Goal: Transaction & Acquisition: Purchase product/service

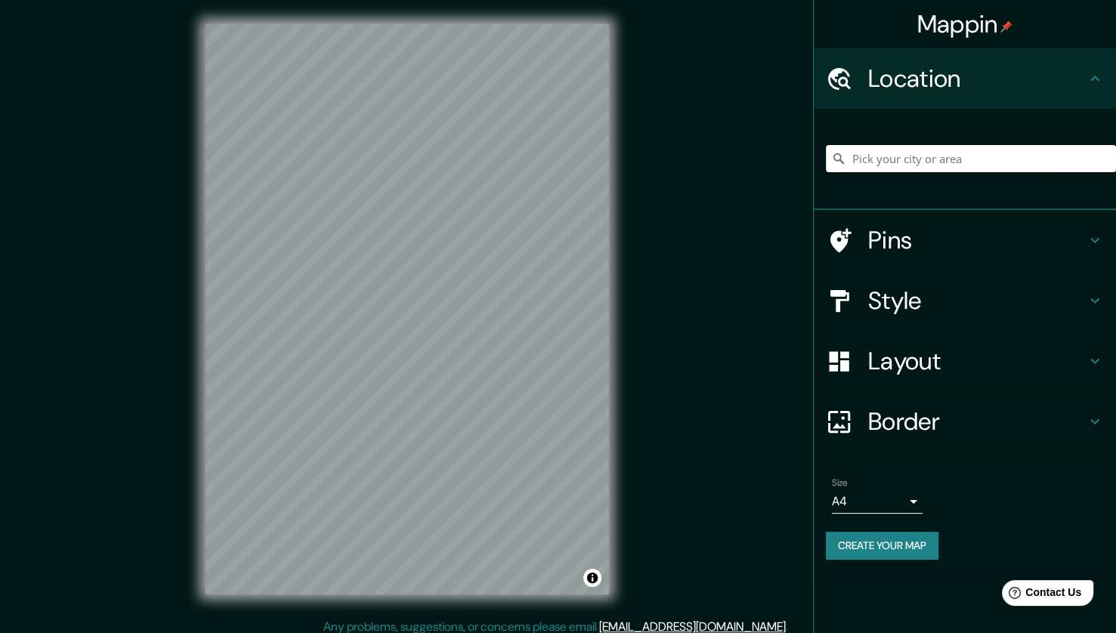
click at [922, 158] on input "Pick your city or area" at bounding box center [971, 158] width 290 height 27
click at [1018, 159] on input "[GEOGRAPHIC_DATA], [GEOGRAPHIC_DATA], [GEOGRAPHIC_DATA]" at bounding box center [971, 158] width 290 height 27
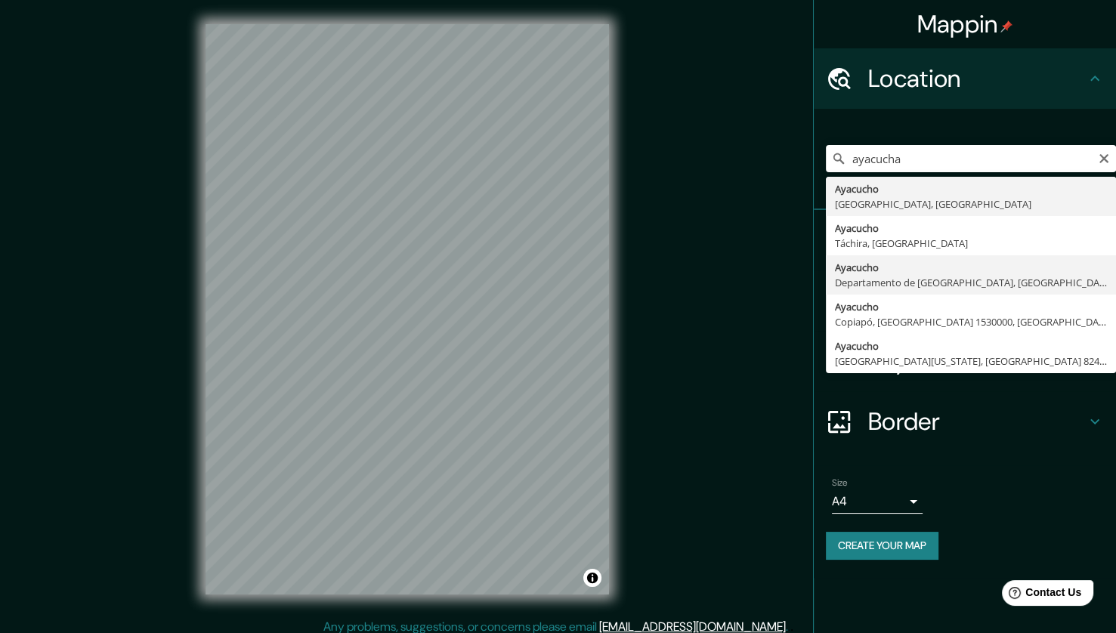
type input "[GEOGRAPHIC_DATA], [GEOGRAPHIC_DATA], [GEOGRAPHIC_DATA]"
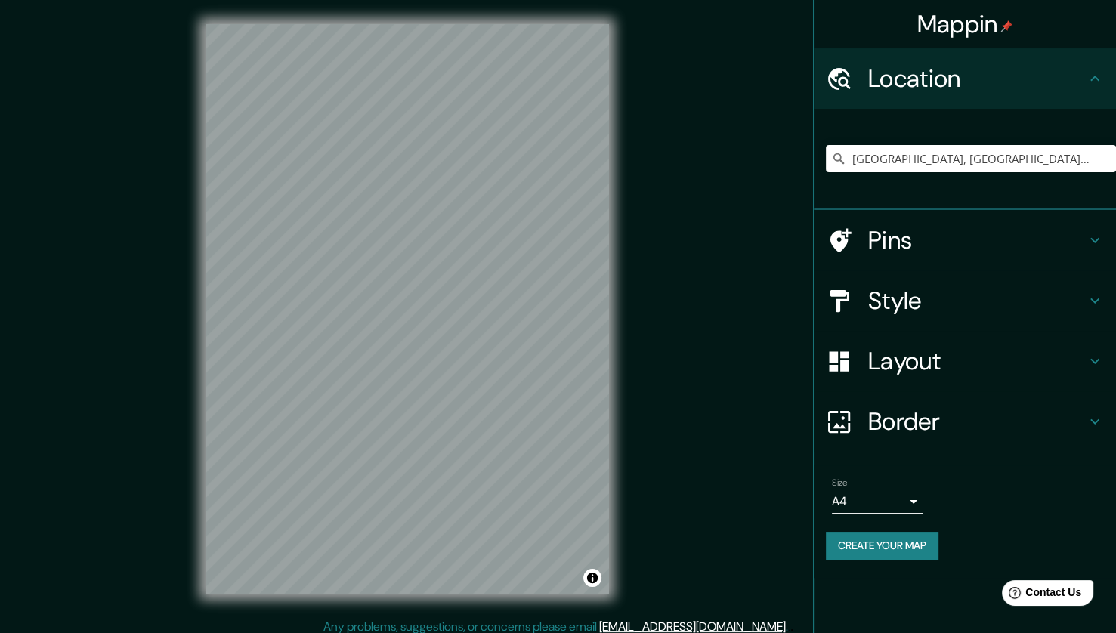
drag, startPoint x: 289, startPoint y: 20, endPoint x: 1013, endPoint y: 302, distance: 777.7
click at [1013, 302] on h4 "Style" at bounding box center [977, 301] width 218 height 30
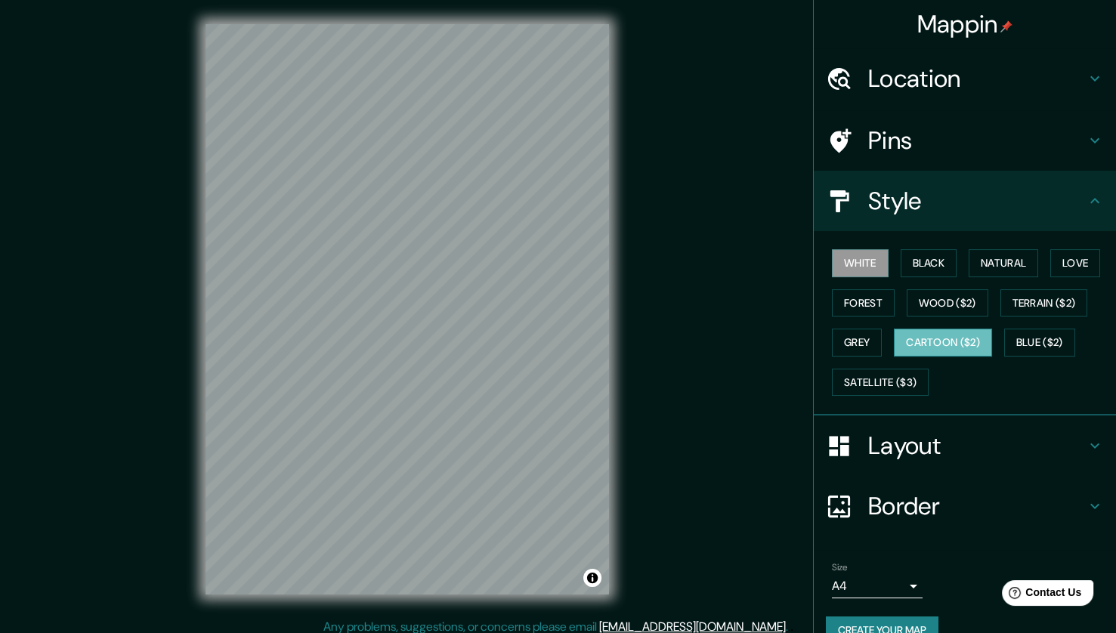
click at [942, 348] on button "Cartoon ($2)" at bounding box center [943, 343] width 98 height 28
click at [1009, 316] on div "White Black Natural Love Forest Wood ($2) Terrain ($2) Grey Cartoon ($2) Blue (…" at bounding box center [971, 322] width 290 height 159
click at [1009, 307] on button "Terrain ($2)" at bounding box center [1045, 303] width 88 height 28
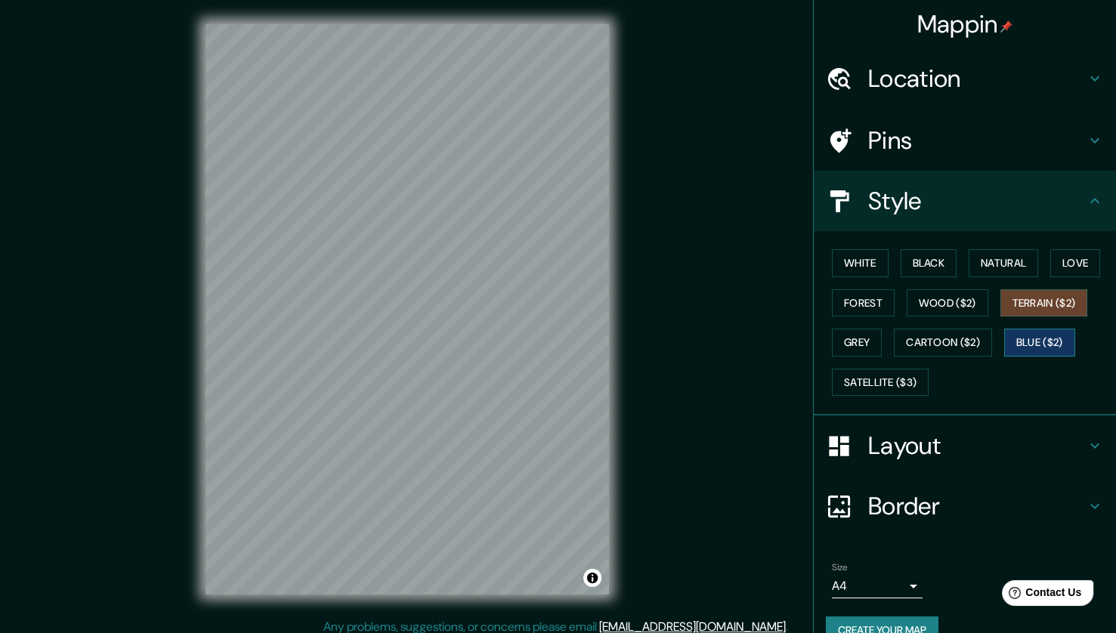
click at [1012, 342] on button "Blue ($2)" at bounding box center [1039, 343] width 71 height 28
click at [853, 336] on button "Grey" at bounding box center [857, 343] width 50 height 28
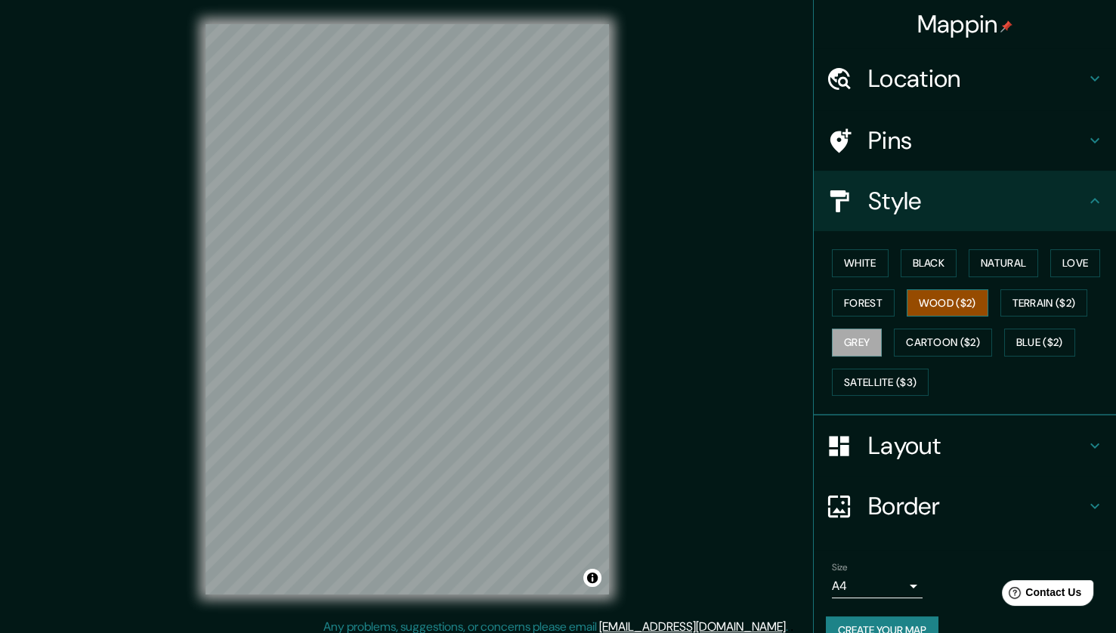
click at [914, 301] on button "Wood ($2)" at bounding box center [948, 303] width 82 height 28
click at [993, 269] on button "Natural" at bounding box center [1004, 263] width 70 height 28
